Goal: Task Accomplishment & Management: Use online tool/utility

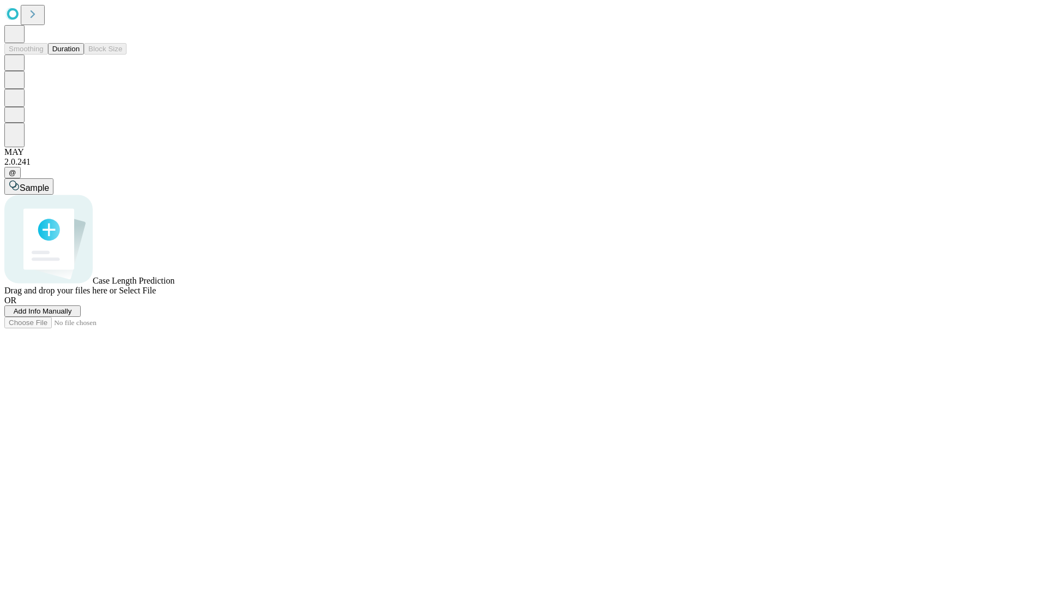
click at [80, 55] on button "Duration" at bounding box center [66, 48] width 36 height 11
click at [72, 315] on span "Add Info Manually" at bounding box center [43, 311] width 58 height 8
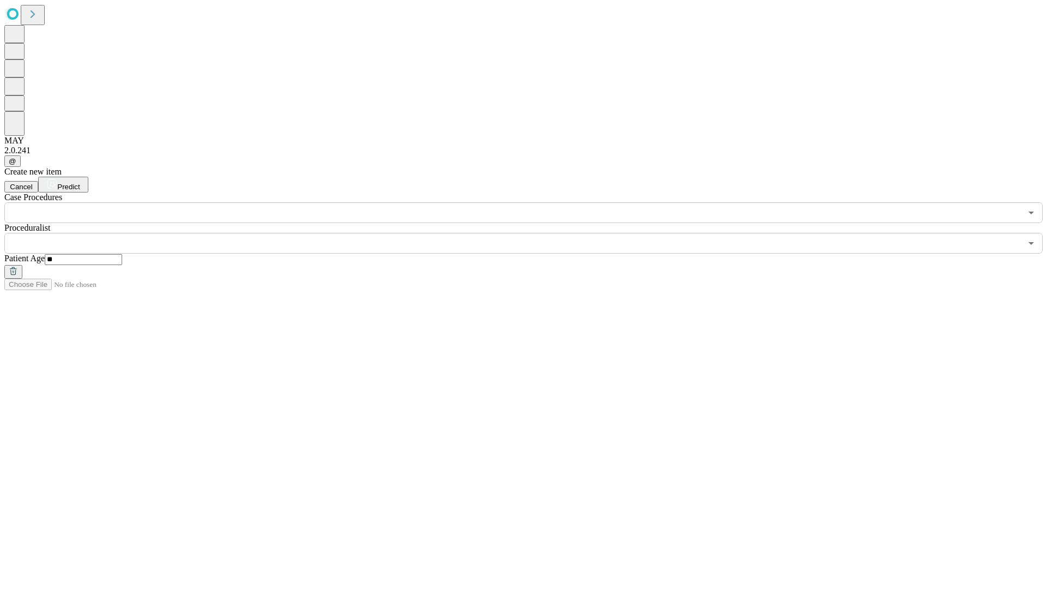
type input "**"
click at [531, 233] on input "text" at bounding box center [512, 243] width 1017 height 21
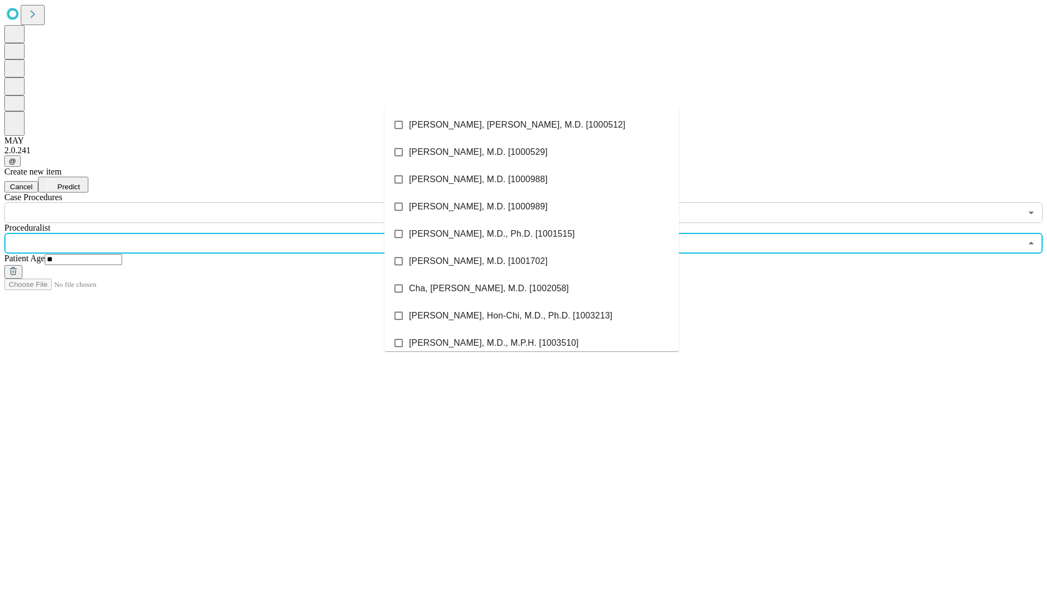
click at [532, 125] on li "[PERSON_NAME], [PERSON_NAME], M.D. [1000512]" at bounding box center [531, 124] width 294 height 27
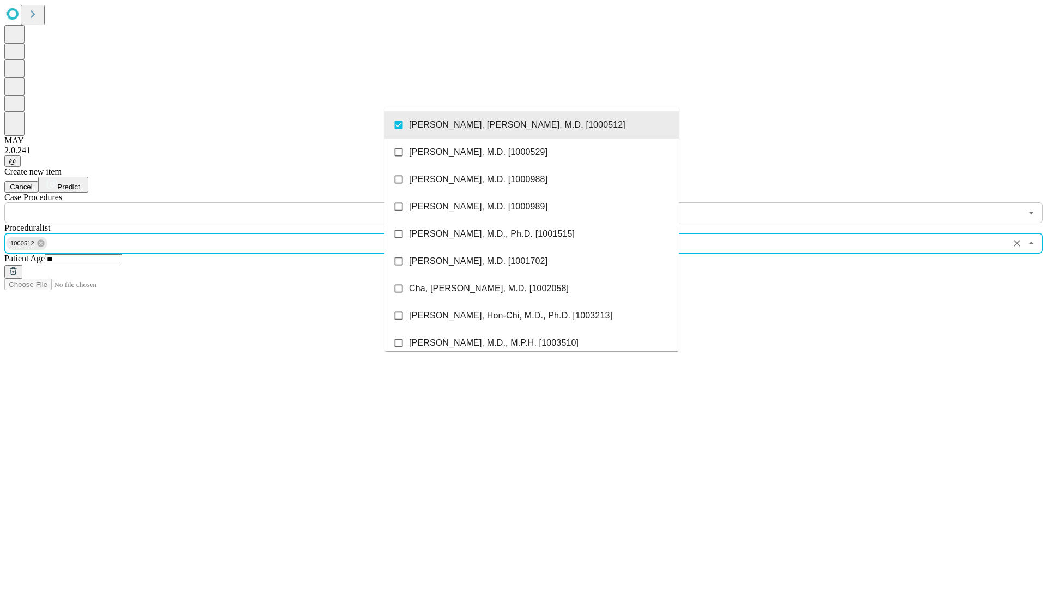
click at [229, 202] on input "text" at bounding box center [512, 212] width 1017 height 21
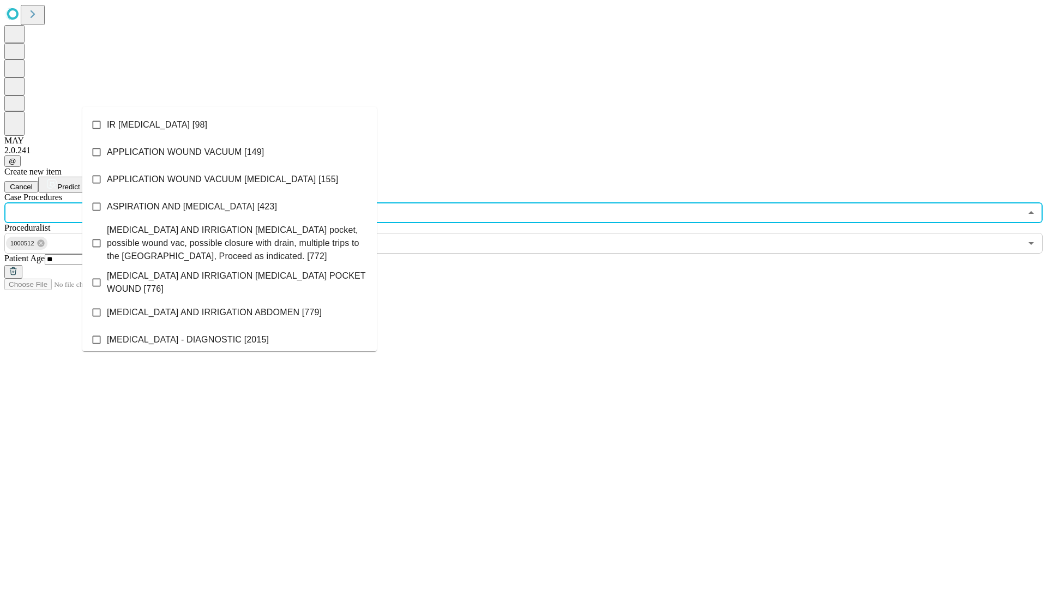
click at [230, 125] on li "IR [MEDICAL_DATA] [98]" at bounding box center [229, 124] width 294 height 27
